Goal: Information Seeking & Learning: Learn about a topic

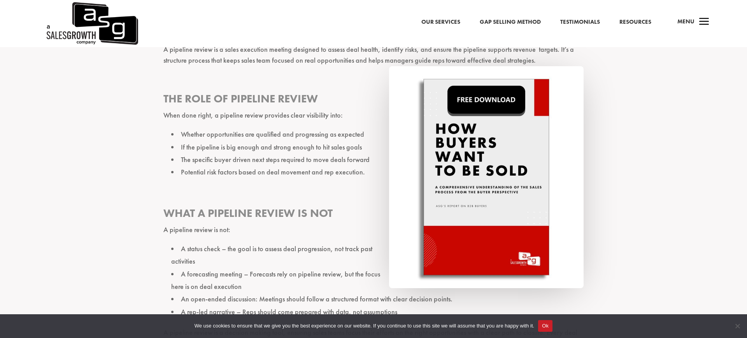
scroll to position [584, 0]
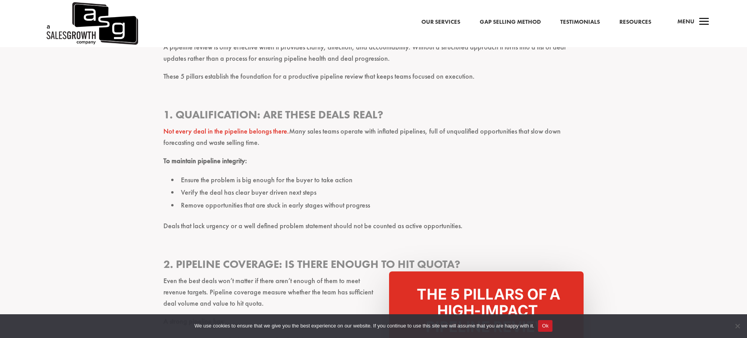
click at [212, 156] on p "To maintain pipeline integrity:" at bounding box center [373, 164] width 420 height 18
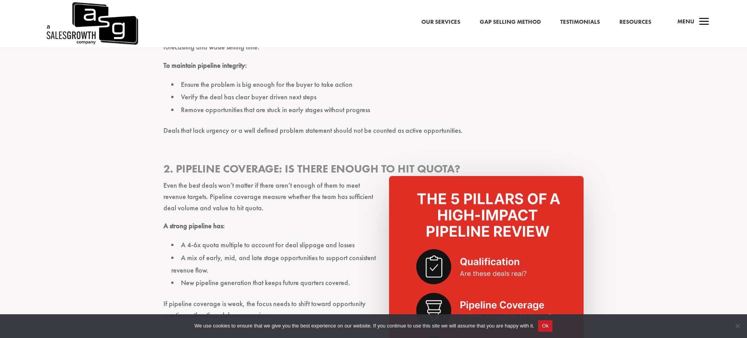
scroll to position [1128, 0]
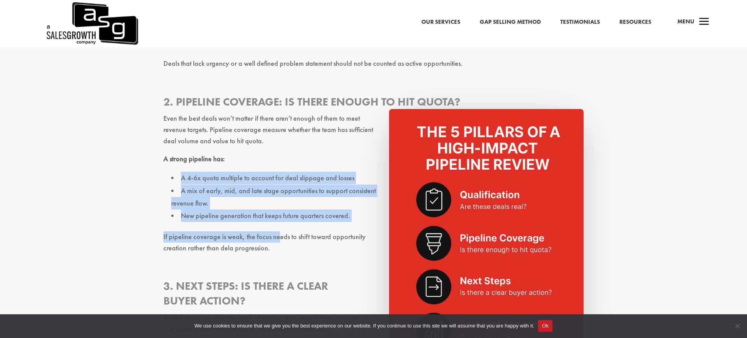
drag, startPoint x: 173, startPoint y: 164, endPoint x: 278, endPoint y: 228, distance: 123.3
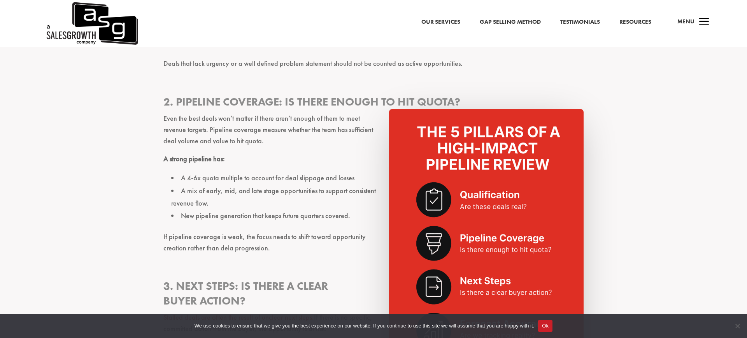
click at [299, 212] on ul "A 4-6x quota multiple to account for deal slippage and losses A mix of early, m…" at bounding box center [373, 202] width 420 height 60
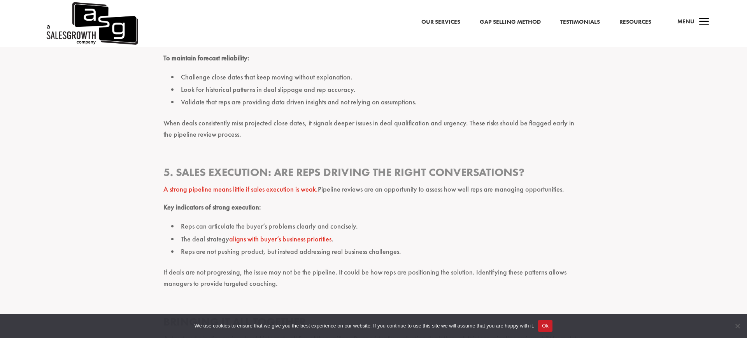
scroll to position [1593, 0]
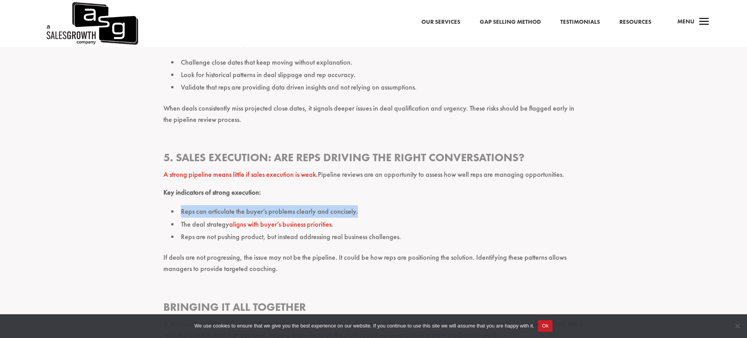
drag, startPoint x: 374, startPoint y: 186, endPoint x: 149, endPoint y: 186, distance: 224.9
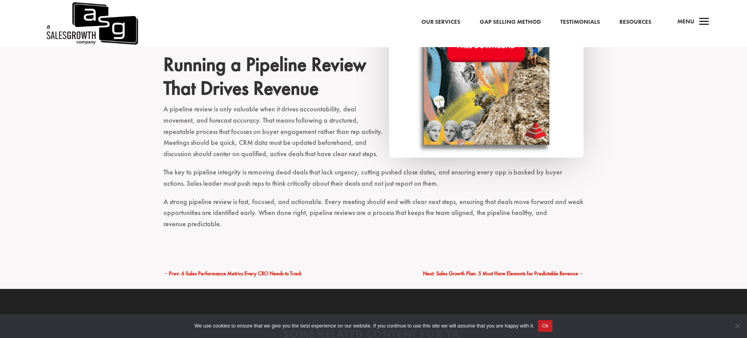
scroll to position [3768, 0]
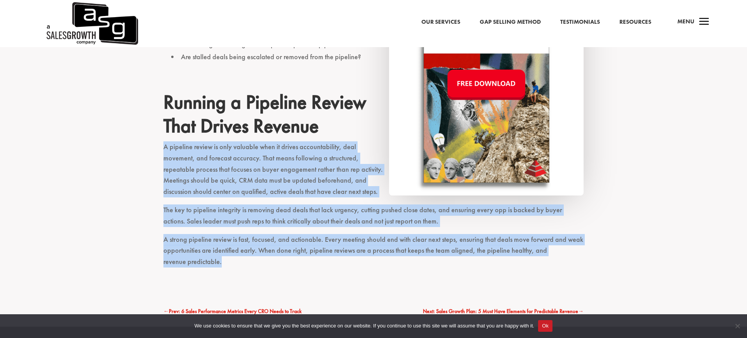
drag, startPoint x: 165, startPoint y: 122, endPoint x: 264, endPoint y: 244, distance: 157.1
click at [264, 244] on p "A strong pipeline review is fast, focused, and actionable. Every meeting should…" at bounding box center [373, 254] width 420 height 40
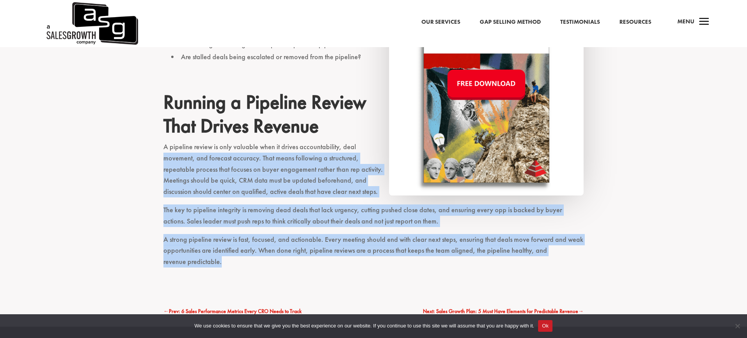
drag, startPoint x: 268, startPoint y: 251, endPoint x: 160, endPoint y: 131, distance: 161.5
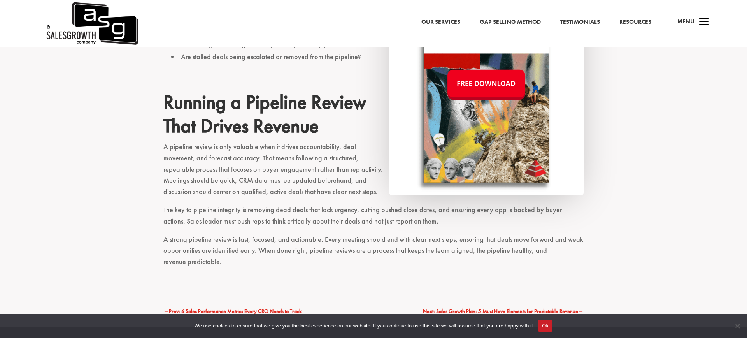
click at [164, 141] on p "A pipeline review is only valuable when it drives accountability, deal movement…" at bounding box center [373, 172] width 420 height 63
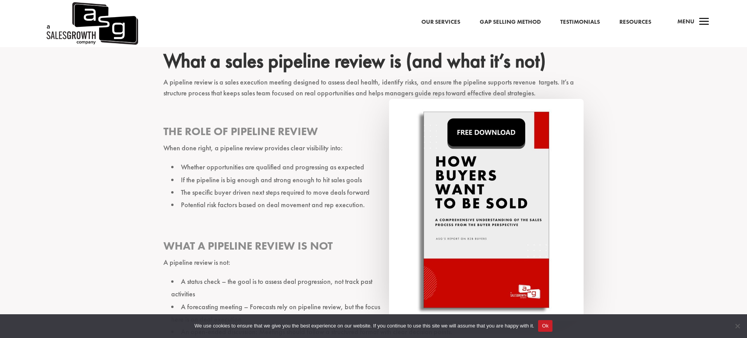
scroll to position [0, 0]
